Goal: Information Seeking & Learning: Learn about a topic

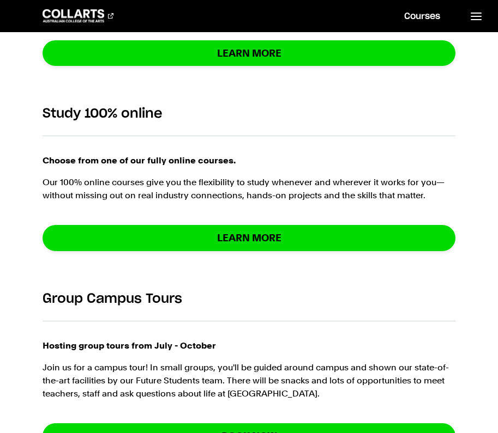
scroll to position [1115, 0]
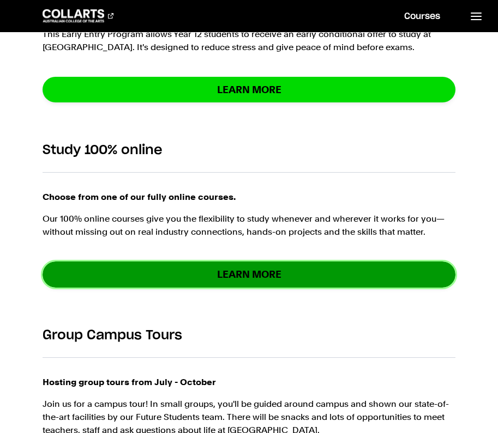
click at [248, 283] on link "Learn More" at bounding box center [249, 275] width 413 height 26
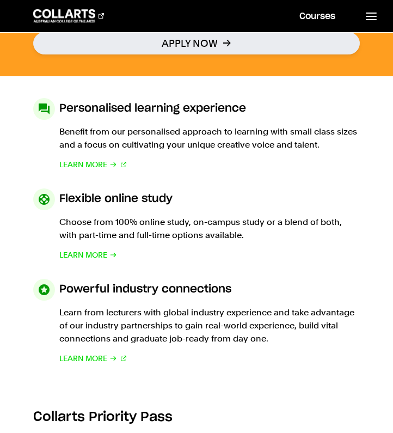
scroll to position [681, 0]
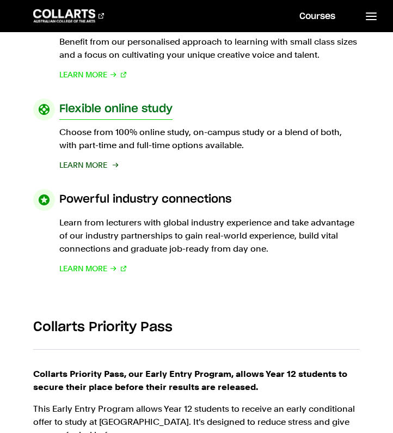
click at [94, 167] on span "Learn More" at bounding box center [83, 165] width 48 height 13
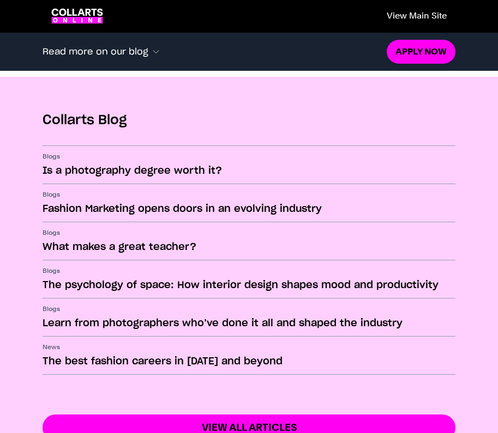
scroll to position [1722, 0]
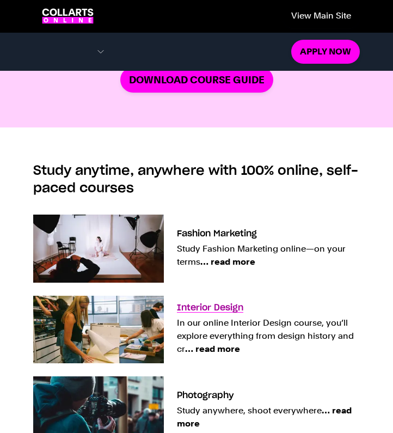
scroll to position [577, 0]
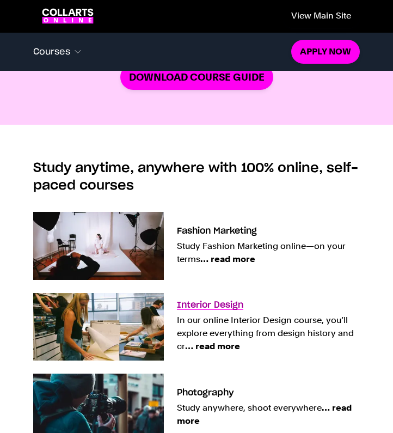
click at [215, 345] on span "… read more" at bounding box center [212, 346] width 55 height 10
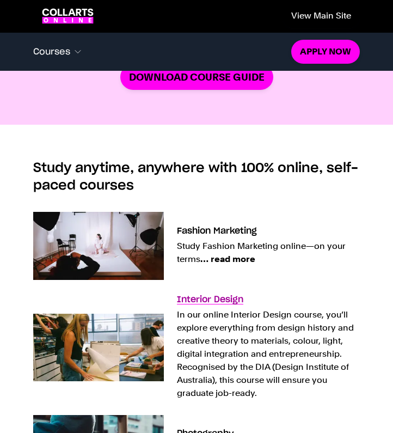
click at [220, 299] on h3 "Interior Design" at bounding box center [210, 299] width 66 height 9
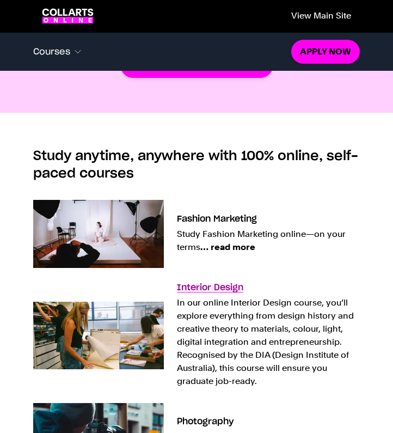
scroll to position [596, 0]
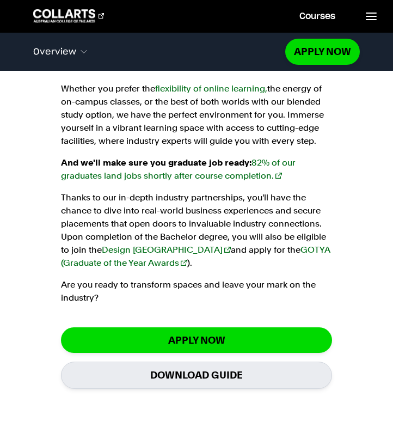
scroll to position [1132, 0]
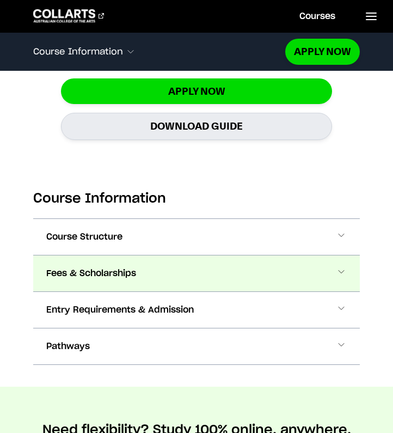
click at [155, 269] on button "Fees & Scholarships" at bounding box center [196, 274] width 326 height 36
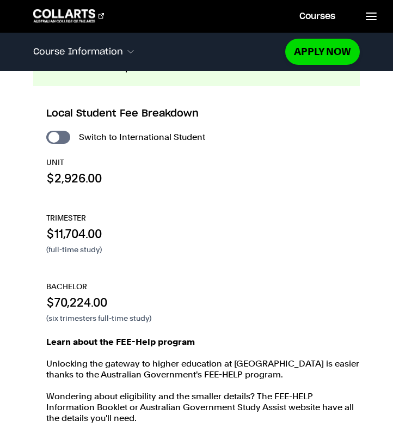
scroll to position [1617, 0]
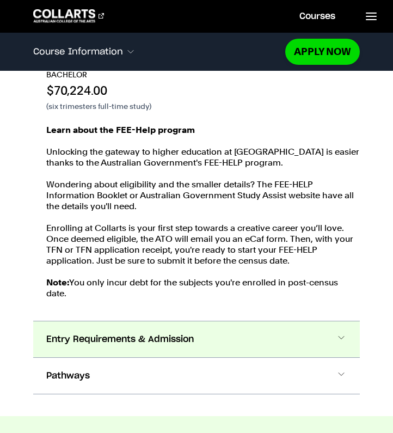
click at [258, 352] on button "Entry Requirements & Admission" at bounding box center [196, 340] width 326 height 36
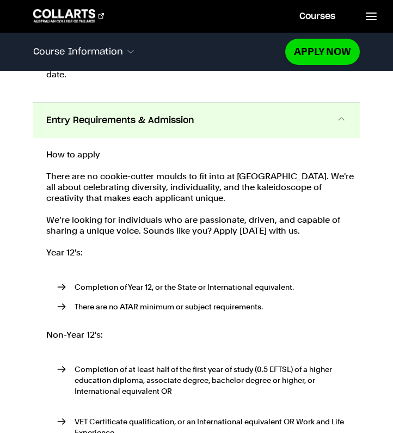
scroll to position [1839, 0]
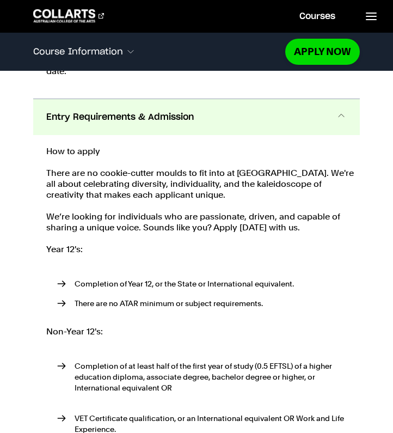
click at [196, 119] on button "Entry Requirements & Admission" at bounding box center [196, 117] width 326 height 36
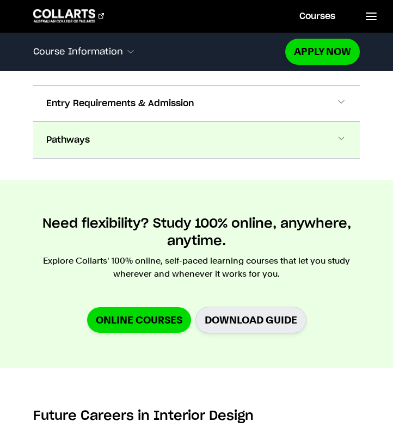
click at [175, 131] on button "Pathways" at bounding box center [196, 140] width 326 height 36
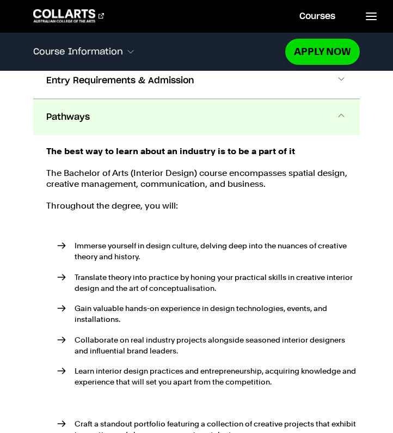
click at [175, 131] on button "Pathways" at bounding box center [196, 117] width 326 height 36
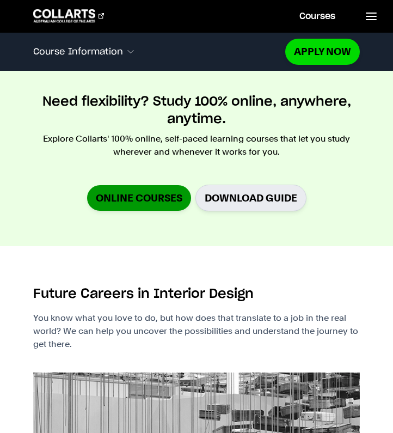
scroll to position [1973, 0]
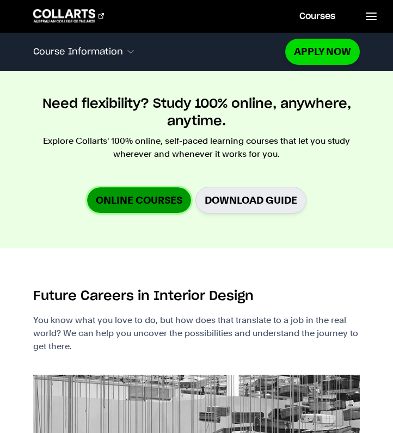
click at [158, 196] on link "Online Courses" at bounding box center [139, 200] width 104 height 26
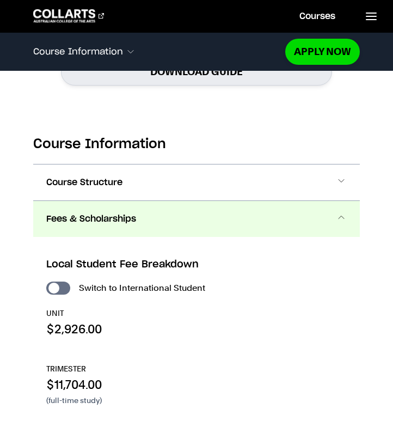
scroll to position [1182, 0]
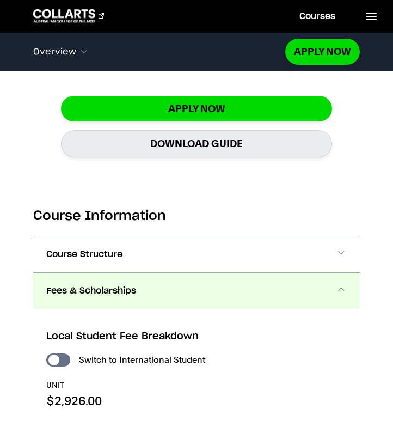
click at [208, 300] on button "Fees & Scholarships" at bounding box center [196, 291] width 326 height 36
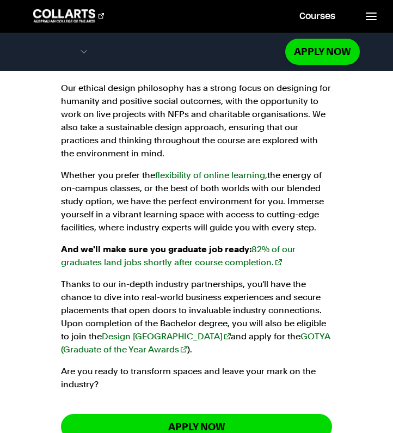
scroll to position [542, 0]
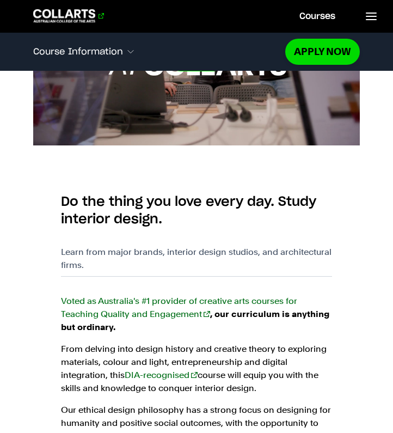
click at [80, 19] on 1 "Go to homepage" at bounding box center [64, 15] width 62 height 13
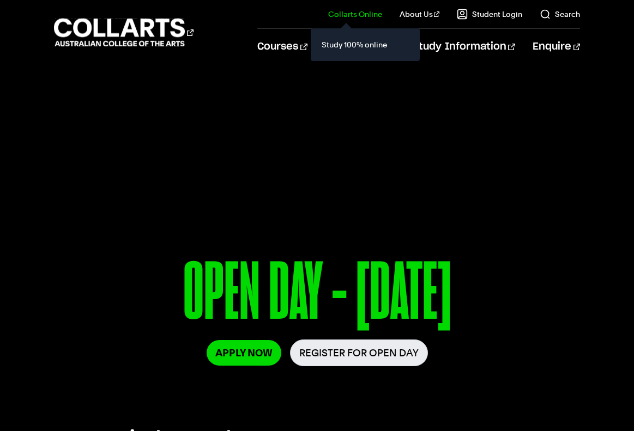
click at [322, 50] on div "Study 100% online" at bounding box center [365, 44] width 109 height 33
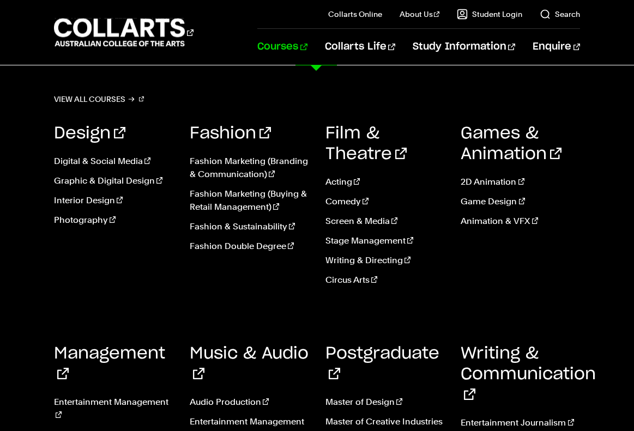
click at [306, 46] on link "Courses" at bounding box center [282, 47] width 50 height 36
click at [90, 200] on link "Interior Design" at bounding box center [113, 200] width 119 height 13
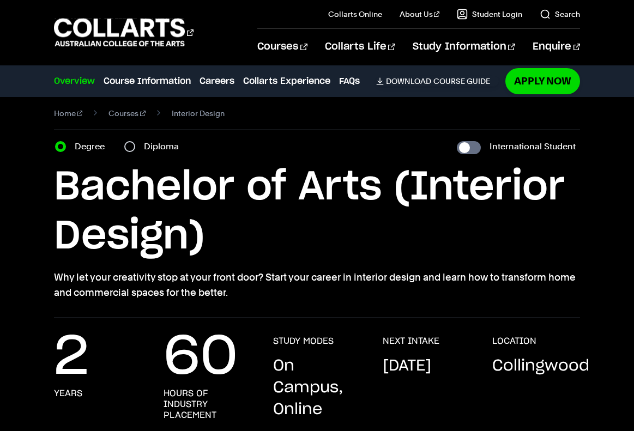
scroll to position [10, 0]
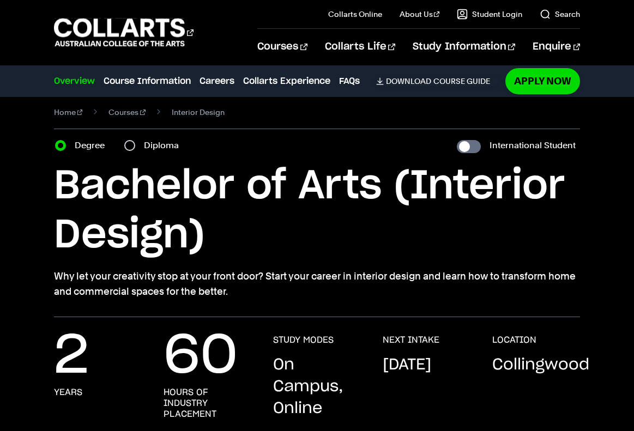
click at [144, 144] on label "Diploma" at bounding box center [164, 145] width 41 height 15
click at [135, 144] on input "Diploma" at bounding box center [129, 145] width 11 height 11
radio input "true"
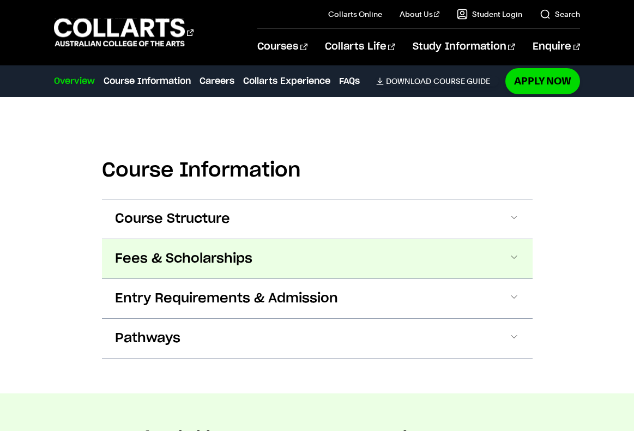
click at [0, 0] on button "Fees & Scholarships" at bounding box center [0, 0] width 0 height 0
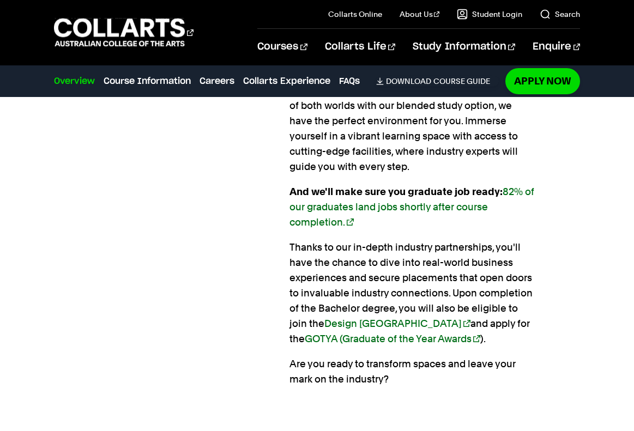
scroll to position [1144, 0]
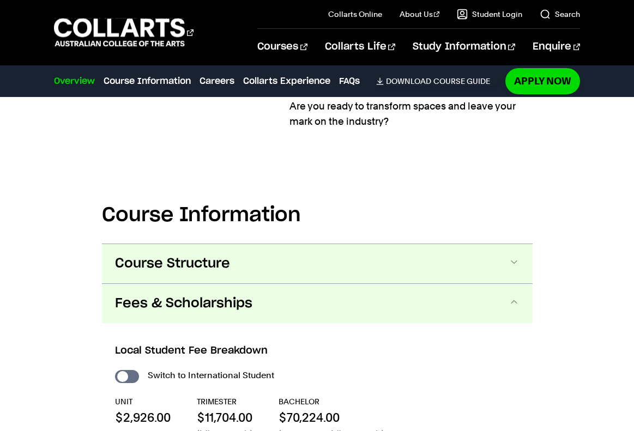
click at [0, 0] on button "Course Structure" at bounding box center [0, 0] width 0 height 0
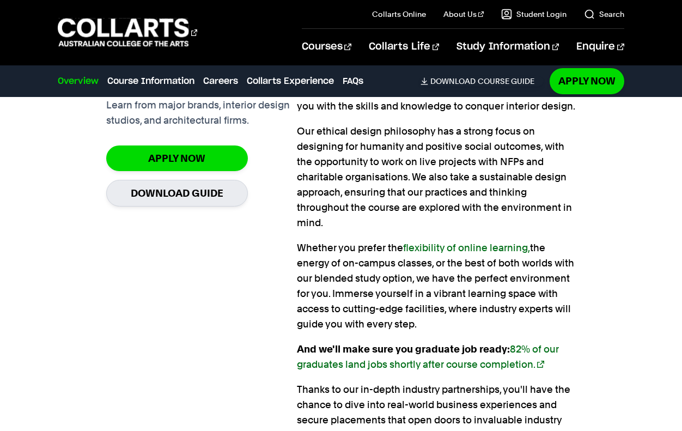
scroll to position [819, 0]
